Goal: Feedback & Contribution: Answer question/provide support

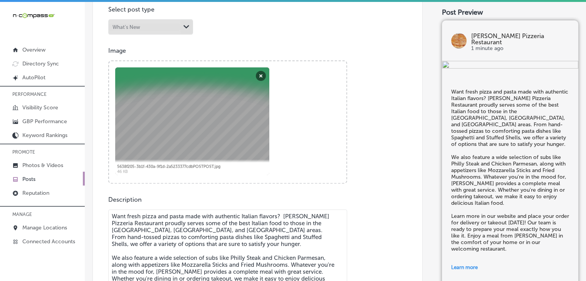
scroll to position [308, 0]
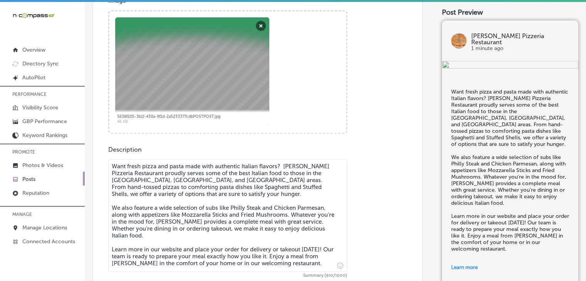
click at [234, 179] on textarea "Want fresh pizza and pasta made with authentic Italian flavors? [PERSON_NAME] P…" at bounding box center [227, 216] width 239 height 113
click at [198, 256] on textarea "Want fresh pizza and pasta made with authentic Italian flavors? [PERSON_NAME] P…" at bounding box center [227, 216] width 239 height 113
paste textarea "a fresh, satisfying meal? [PERSON_NAME] Pizzeria offers classic Italian comfort…"
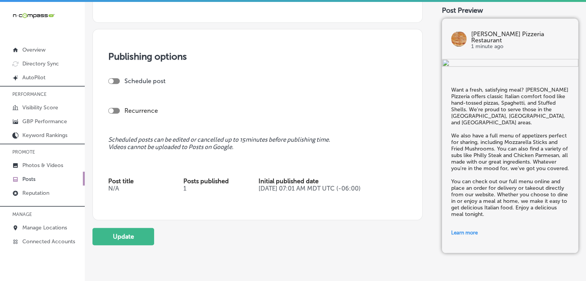
scroll to position [728, 0]
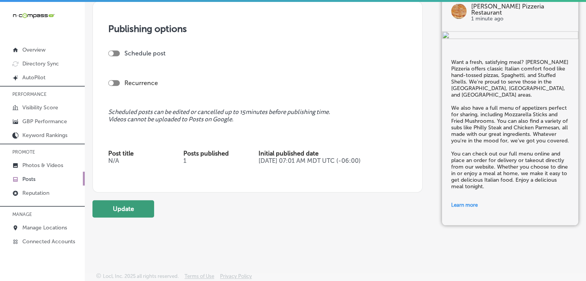
type textarea "Want a fresh, satisfying meal? [PERSON_NAME] Pizzeria offers classic Italian co…"
click at [143, 209] on button "Update" at bounding box center [124, 208] width 62 height 17
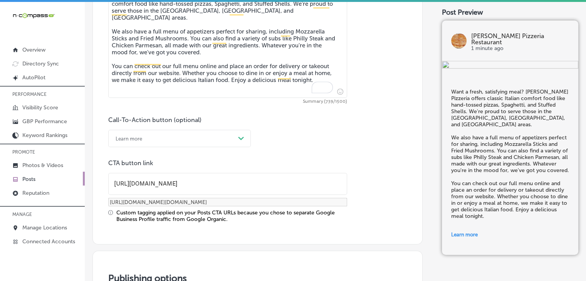
scroll to position [497, 0]
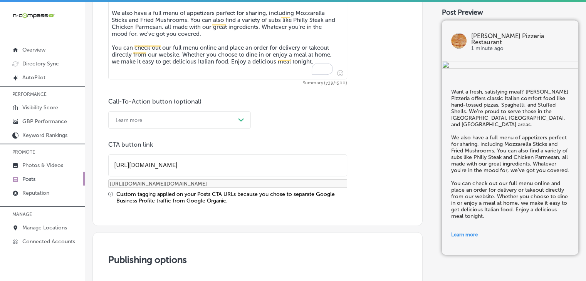
click at [47, 181] on link "Posts" at bounding box center [42, 179] width 85 height 14
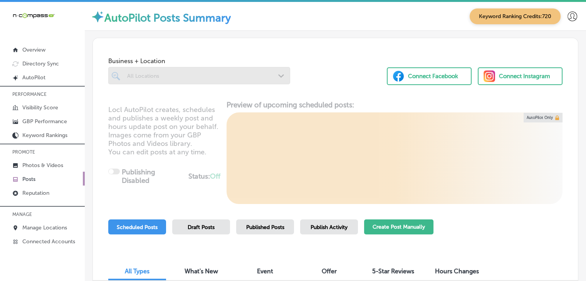
click at [425, 227] on button "Create Post Manually" at bounding box center [398, 227] width 69 height 15
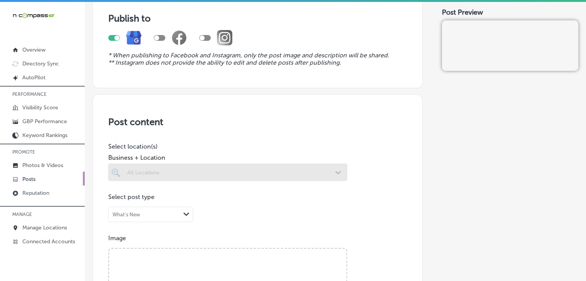
scroll to position [77, 0]
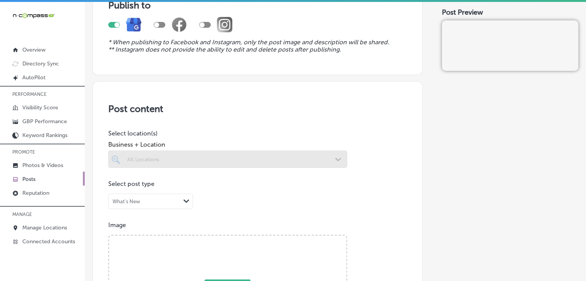
click at [205, 165] on div at bounding box center [227, 159] width 239 height 17
click at [264, 163] on div at bounding box center [227, 159] width 239 height 17
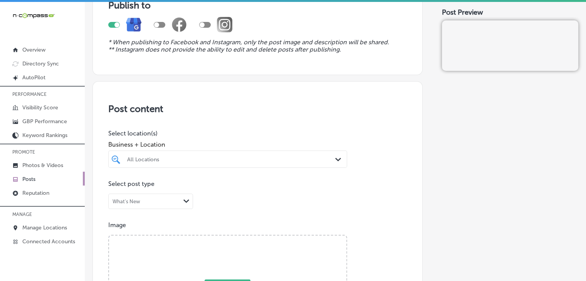
click at [288, 158] on div "All Locations Path Created with Sketch." at bounding box center [227, 159] width 239 height 17
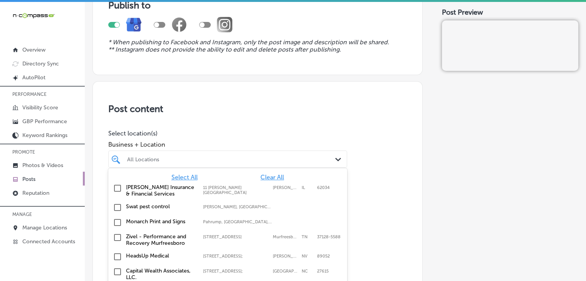
scroll to position [95, 0]
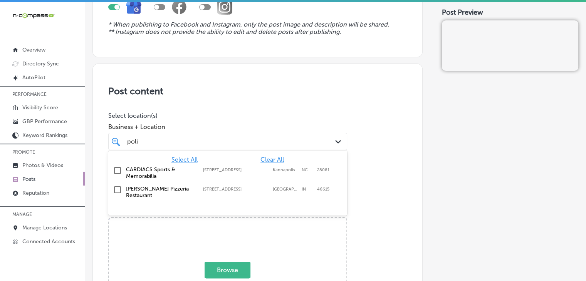
click at [286, 193] on div "[PERSON_NAME] Pizzeria Restaurant [STREET_ADDRESS] [STREET_ADDRESS]" at bounding box center [227, 192] width 233 height 16
type input "poli"
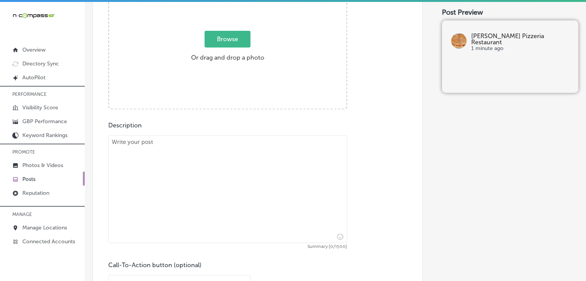
click at [286, 97] on div "Browse Or drag and drop a photo" at bounding box center [227, 48] width 237 height 123
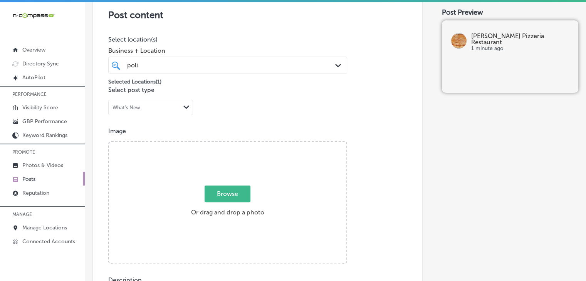
type input "C:\fakepath\unnamed.jpg"
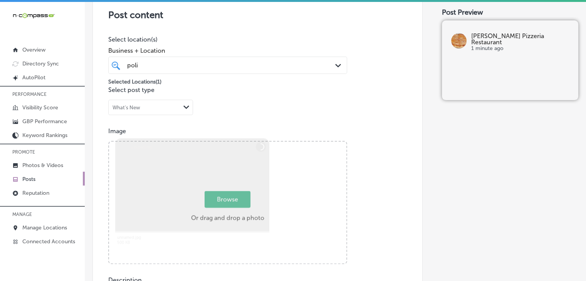
scroll to position [402, 0]
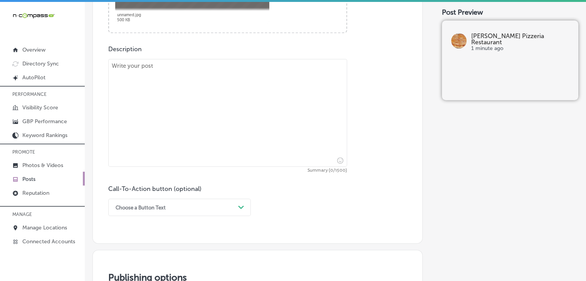
click at [266, 170] on span "Summary (0/1500)" at bounding box center [227, 170] width 239 height 5
click at [273, 143] on textarea at bounding box center [227, 113] width 239 height 108
paste textarea "Want a fresh, satisfying meal? [PERSON_NAME] Pizzeria offers classic Italian co…"
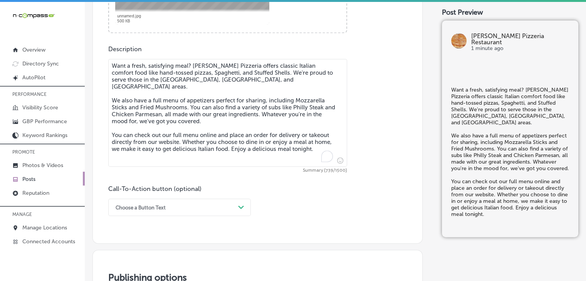
type textarea "Want a fresh, satisfying meal? [PERSON_NAME] Pizzeria offers classic Italian co…"
click at [204, 202] on div "Choose a Button Text Path Created with Sketch." at bounding box center [179, 207] width 143 height 17
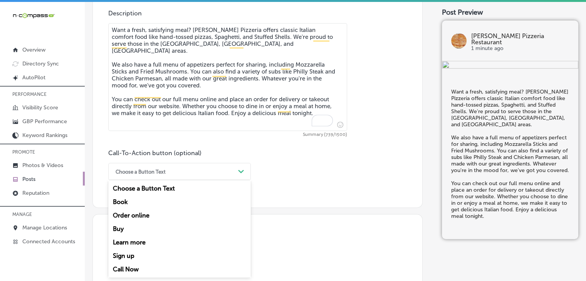
click at [145, 245] on div "Learn more" at bounding box center [179, 242] width 143 height 13
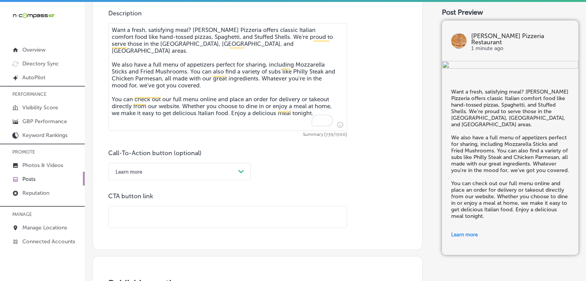
click at [164, 221] on input "text" at bounding box center [228, 217] width 238 height 21
paste input "Want a fresh, satisfying meal? [PERSON_NAME] Pizzeria offers classic Italian co…"
type input "Want a fresh, satisfying meal? [PERSON_NAME] Pizzeria offers classic Italian co…"
paste input "Want a fresh, satisfying meal? [PERSON_NAME] Pizzeria offers classic Italian co…"
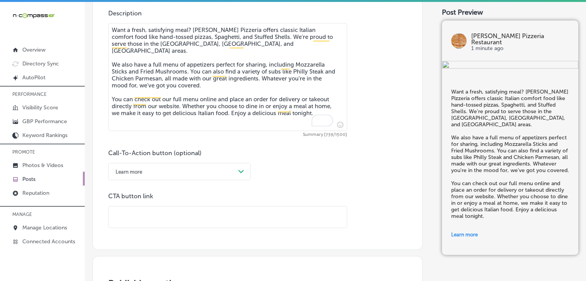
type input "Want a fresh, satisfying meal? [PERSON_NAME] Pizzeria offers classic Italian co…"
paste input "[URL][DOMAIN_NAME]"
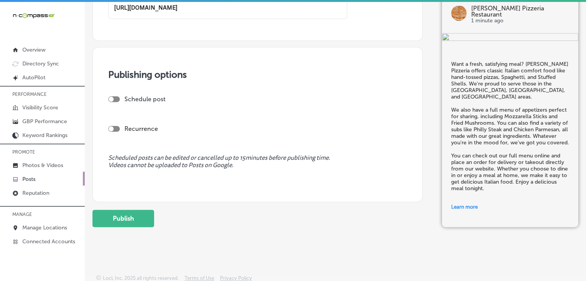
scroll to position [649, 0]
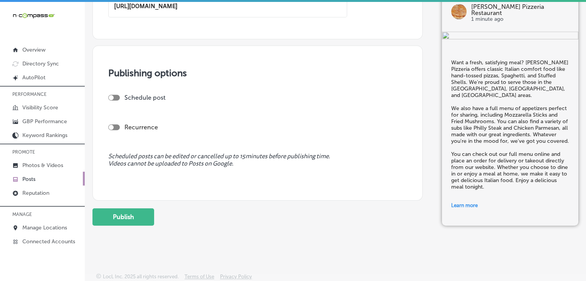
type input "[URL][DOMAIN_NAME]"
click at [110, 98] on div at bounding box center [111, 97] width 5 height 5
checkbox input "true"
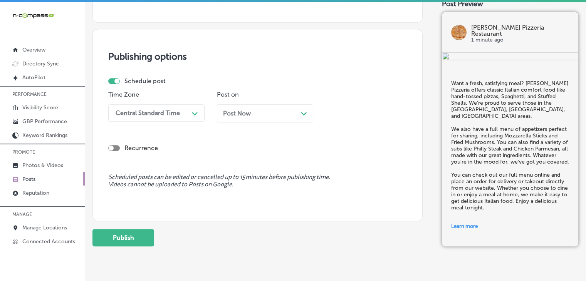
scroll to position [694, 0]
click at [167, 103] on div "Time Zone Central Standard Time Path Created with Sketch." at bounding box center [156, 109] width 96 height 37
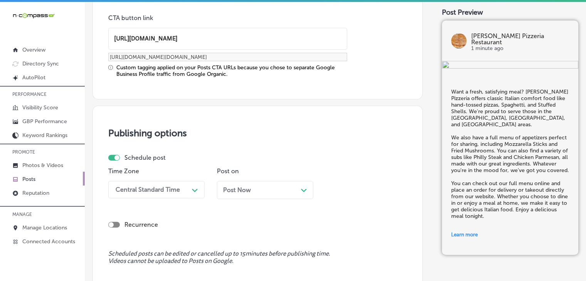
click at [170, 192] on div "Central Standard Time Path Created with Sketch." at bounding box center [156, 189] width 96 height 17
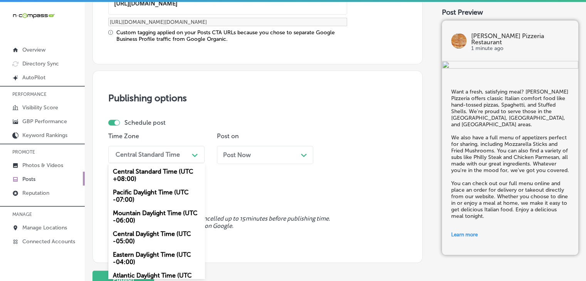
click at [163, 213] on div "Mountain Daylight Time (UTC -06:00)" at bounding box center [156, 217] width 96 height 21
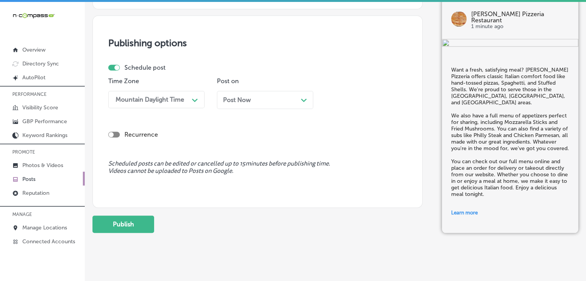
scroll to position [714, 0]
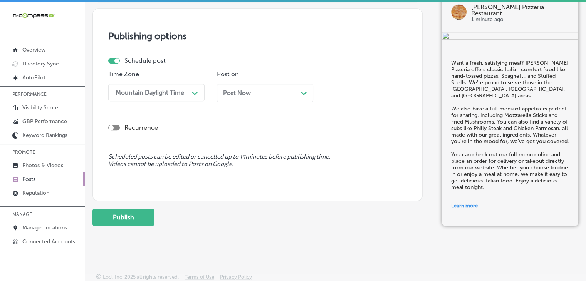
click at [122, 217] on button "Publish" at bounding box center [124, 217] width 62 height 17
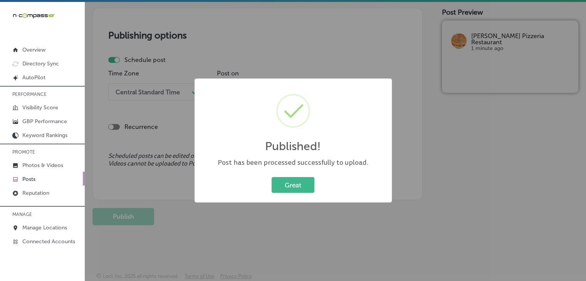
scroll to position [645, 0]
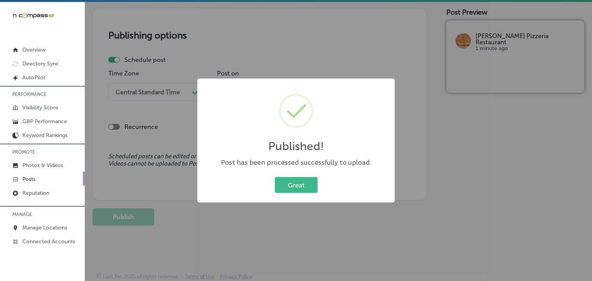
click at [287, 42] on div "Published! × Post has been processed successfully to upload. Great Cancel" at bounding box center [296, 140] width 592 height 281
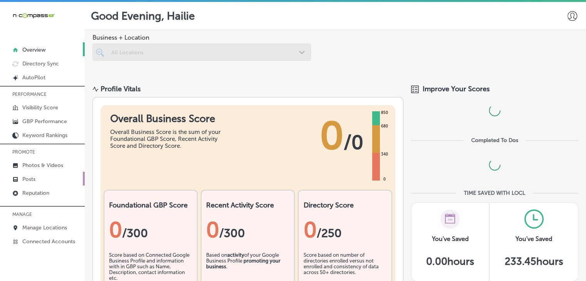
click at [34, 178] on p "Posts" at bounding box center [28, 179] width 13 height 7
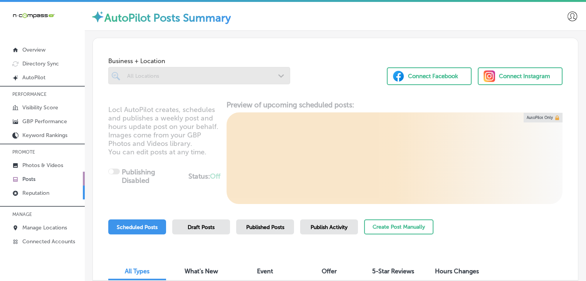
click at [68, 195] on link "Reputation" at bounding box center [42, 193] width 85 height 14
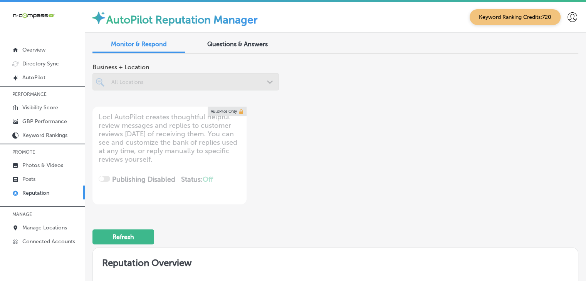
click at [215, 83] on div at bounding box center [186, 81] width 187 height 17
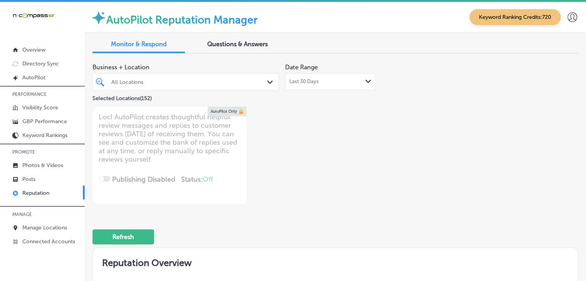
click at [215, 87] on div "All Locations" at bounding box center [186, 82] width 157 height 12
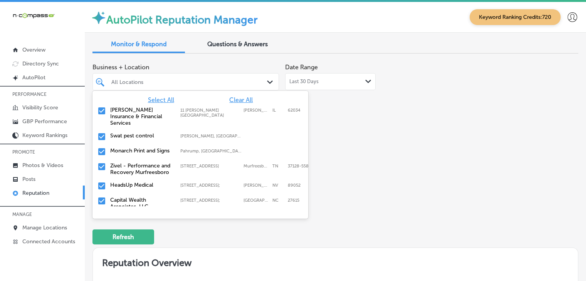
click at [252, 101] on div "Select All Clear All" at bounding box center [201, 99] width 216 height 7
click at [248, 98] on span "Clear All" at bounding box center [241, 99] width 24 height 7
type textarea "x"
type input "p"
type textarea "x"
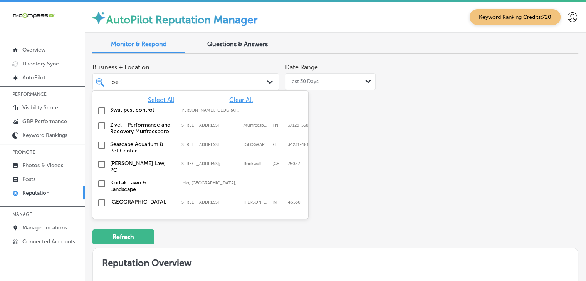
type input "pet"
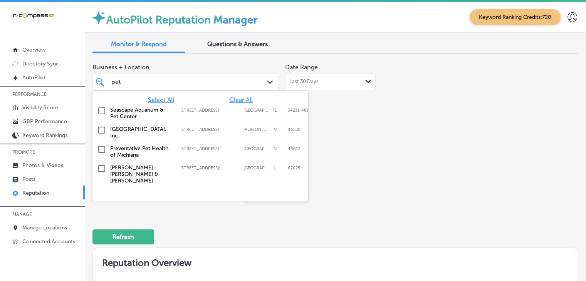
click at [247, 132] on div "Pet Palace Resort & Spa, Inc. 12677 Industrial Park Drive, Granger, IN, 46530 1…" at bounding box center [188, 132] width 156 height 13
type textarea "x"
type input "pet"
click at [421, 121] on div "Business + Location option 12677 Industrial Park Drive, selected. option 2162 G…" at bounding box center [336, 132] width 486 height 145
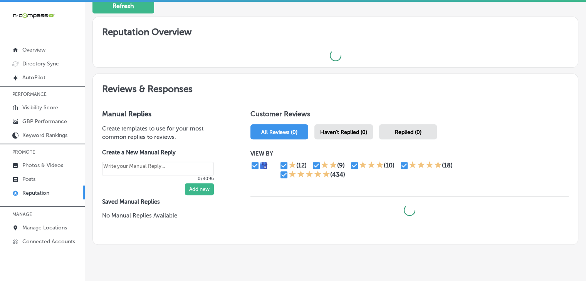
click at [360, 136] on div "Haven't Replied (0)" at bounding box center [344, 132] width 59 height 15
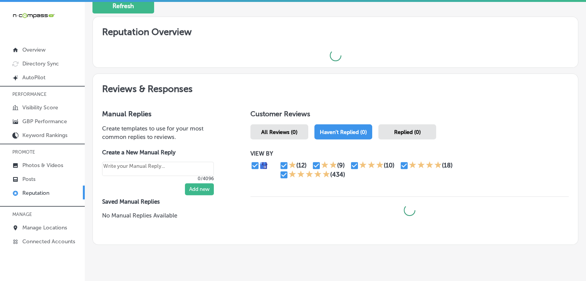
type textarea "x"
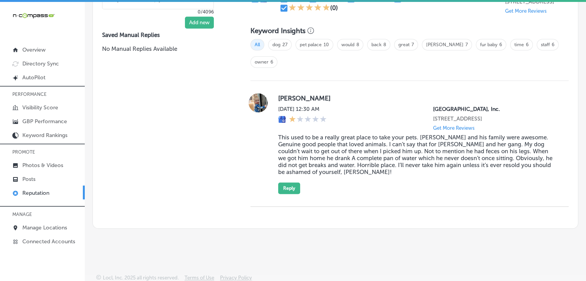
scroll to position [524, 0]
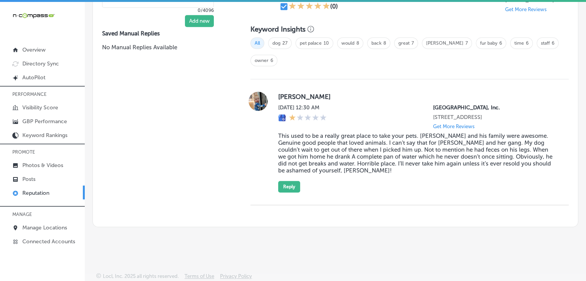
click at [305, 188] on div "Bob Hall Sat, Sep 20, 2025 12:30 AM Pet Palace Resort & Spa, Inc. 12677 Industr…" at bounding box center [417, 142] width 278 height 101
click at [297, 185] on button "Reply" at bounding box center [289, 187] width 22 height 12
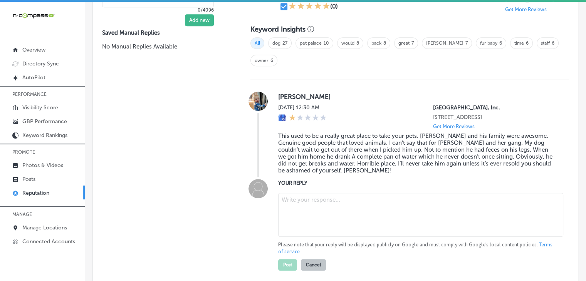
click at [313, 212] on textarea at bounding box center [420, 215] width 285 height 44
paste textarea "Thank you for your feedback. We are sorry to hear about your experience. We hav…"
type textarea "Thank you for your feedback. We are sorry to hear about your experience. We hav…"
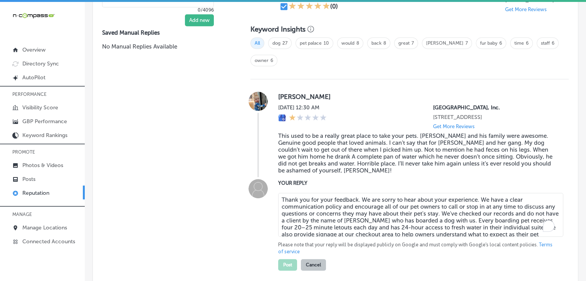
type textarea "x"
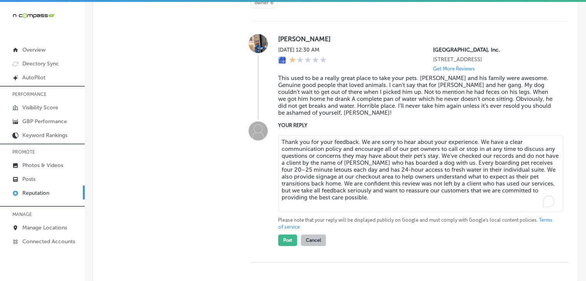
scroll to position [601, 0]
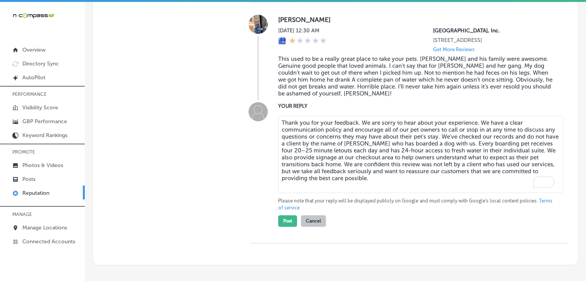
type textarea "Thank you for your feedback. We are sorry to hear about your experience. We hav…"
click at [283, 220] on button "Post" at bounding box center [287, 221] width 19 height 12
type textarea "x"
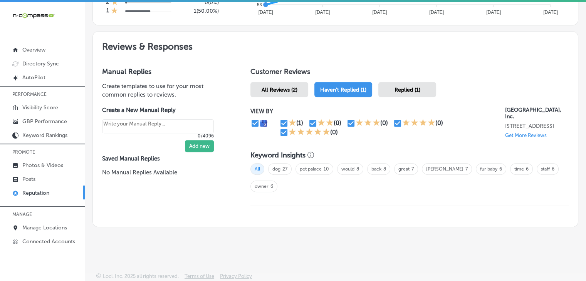
scroll to position [396, 0]
